Goal: Task Accomplishment & Management: Use online tool/utility

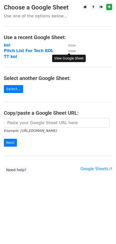
click at [71, 49] on link "View" at bounding box center [69, 51] width 13 height 5
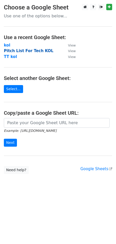
click at [42, 50] on strong "Pitch List For Tech KOL" at bounding box center [28, 51] width 49 height 5
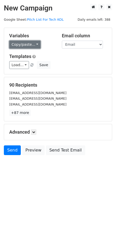
click at [37, 45] on link "Copy/paste..." at bounding box center [24, 45] width 31 height 8
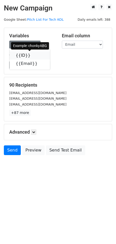
drag, startPoint x: 28, startPoint y: 55, endPoint x: 19, endPoint y: 64, distance: 12.5
click at [32, 55] on icon at bounding box center [34, 55] width 4 height 4
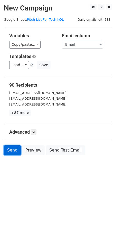
click at [12, 152] on link "Send" at bounding box center [12, 150] width 17 height 10
